Goal: Transaction & Acquisition: Purchase product/service

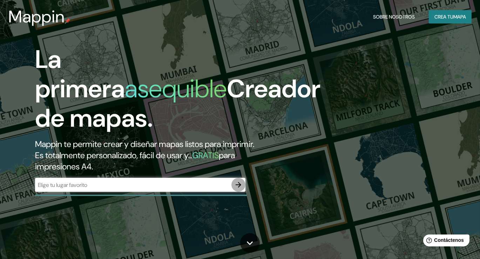
click at [239, 186] on icon "button" at bounding box center [238, 185] width 6 height 6
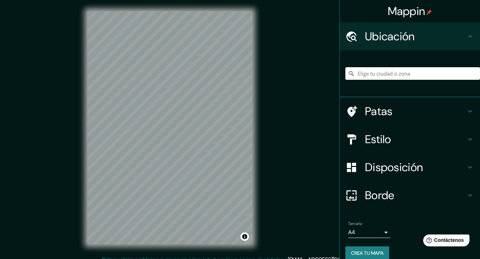
click at [385, 72] on input "Elige tu ciudad o zona" at bounding box center [412, 73] width 135 height 13
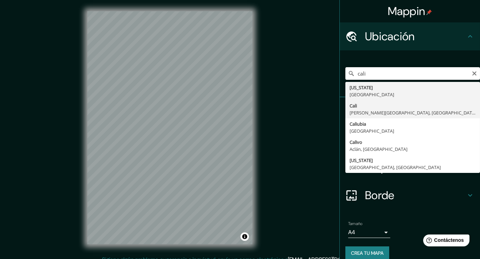
type input "[GEOGRAPHIC_DATA], [PERSON_NAME][GEOGRAPHIC_DATA], [GEOGRAPHIC_DATA]"
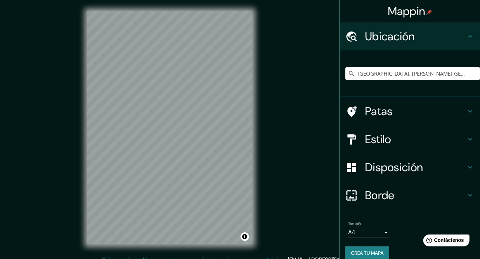
click at [354, 111] on div at bounding box center [355, 111] width 20 height 12
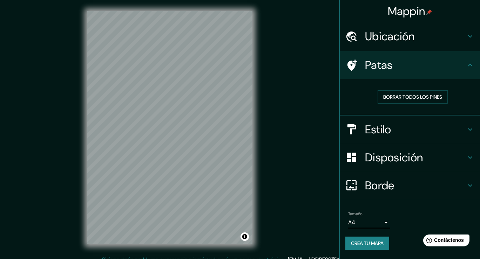
click at [387, 32] on font "Ubicación" at bounding box center [390, 36] width 50 height 15
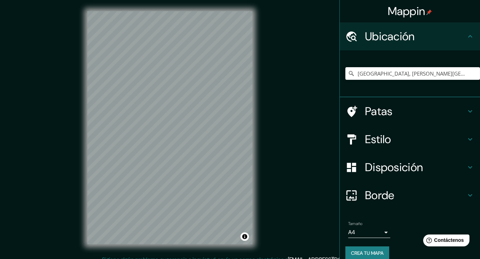
click at [399, 141] on h4 "Estilo" at bounding box center [415, 139] width 101 height 14
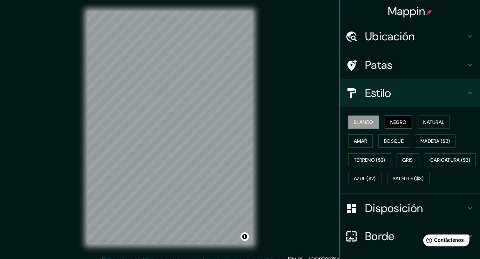
click at [399, 121] on font "Negro" at bounding box center [398, 122] width 16 height 6
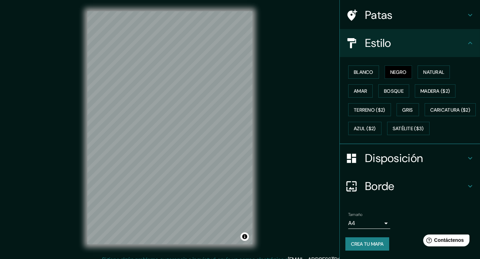
scroll to position [66, 0]
click at [374, 224] on body "Mappin Ubicación Cali, [PERSON_NAME][GEOGRAPHIC_DATA], [GEOGRAPHIC_DATA] Patas …" at bounding box center [240, 129] width 480 height 259
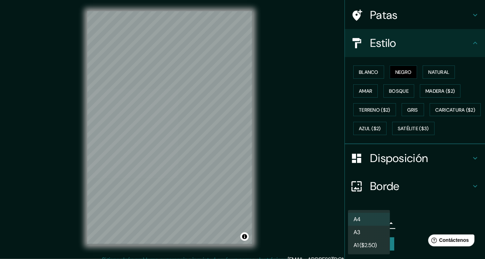
click at [370, 234] on li "A3" at bounding box center [369, 232] width 42 height 13
click at [373, 224] on body "Mappin Ubicación Cali, [PERSON_NAME][GEOGRAPHIC_DATA], [GEOGRAPHIC_DATA] Patas …" at bounding box center [242, 129] width 485 height 259
click at [374, 222] on li "A4" at bounding box center [369, 219] width 42 height 13
type input "single"
click at [374, 222] on body "Mappin Ubicación Cali, [PERSON_NAME][GEOGRAPHIC_DATA], [GEOGRAPHIC_DATA] Patas …" at bounding box center [242, 129] width 485 height 259
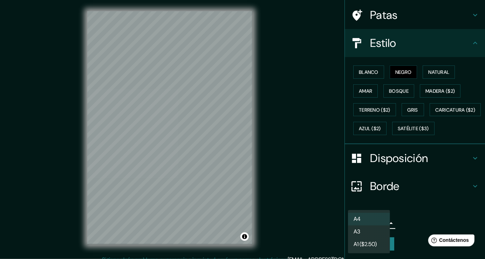
click at [374, 222] on li "A4" at bounding box center [369, 219] width 42 height 13
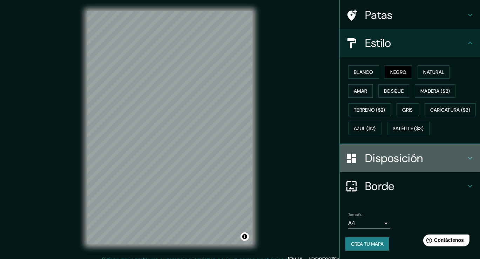
click at [403, 157] on font "Disposición" at bounding box center [394, 158] width 58 height 15
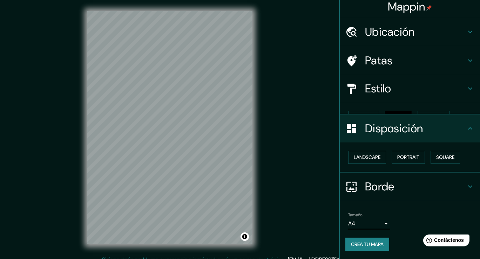
scroll to position [0, 0]
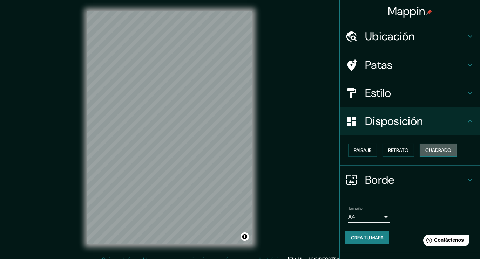
click at [430, 154] on button "Cuadrado" at bounding box center [437, 150] width 37 height 13
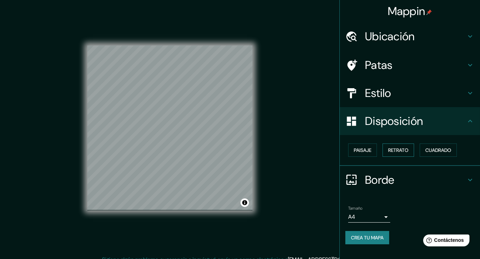
click at [400, 152] on font "Retrato" at bounding box center [398, 150] width 20 height 6
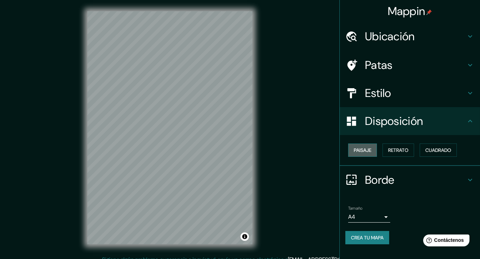
click at [372, 150] on button "Paisaje" at bounding box center [362, 150] width 29 height 13
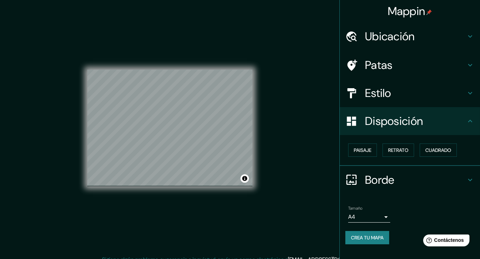
click at [388, 94] on font "Estilo" at bounding box center [378, 93] width 26 height 15
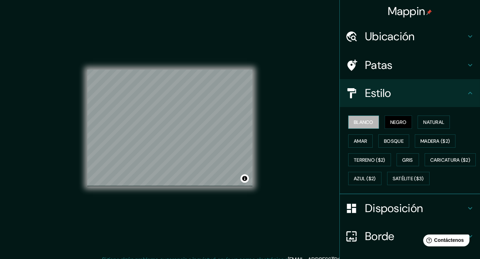
click at [368, 119] on font "Blanco" at bounding box center [363, 122] width 20 height 6
click at [392, 182] on font "Satélite ($3)" at bounding box center [407, 179] width 31 height 6
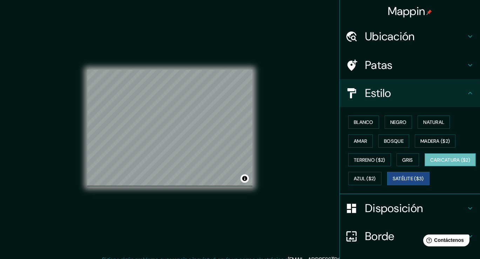
click at [430, 163] on font "Caricatura ($2)" at bounding box center [450, 160] width 40 height 6
click at [375, 176] on font "Azul ($2)" at bounding box center [364, 179] width 22 height 6
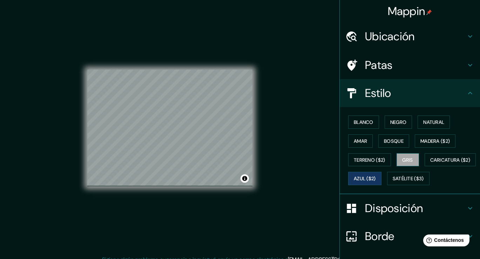
click at [406, 160] on font "Gris" at bounding box center [407, 160] width 11 height 6
click at [374, 161] on font "Terreno ($2)" at bounding box center [369, 160] width 32 height 6
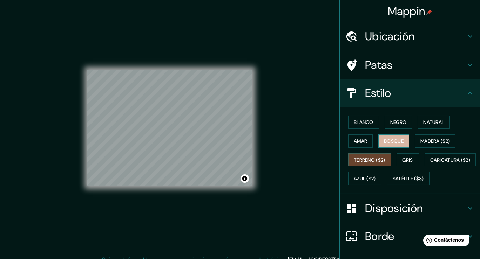
click at [385, 138] on font "Bosque" at bounding box center [394, 141] width 20 height 6
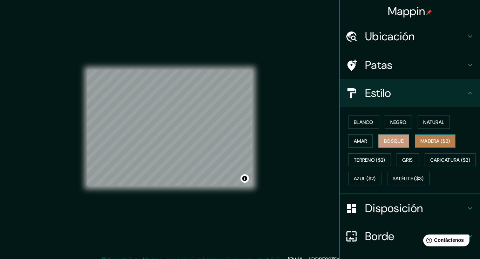
click at [432, 143] on font "Madera ($2)" at bounding box center [434, 141] width 29 height 6
click at [154, 136] on div at bounding box center [157, 137] width 6 height 6
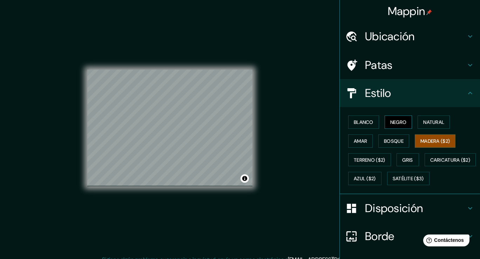
click at [393, 123] on font "Negro" at bounding box center [398, 122] width 16 height 6
